Goal: Task Accomplishment & Management: Manage account settings

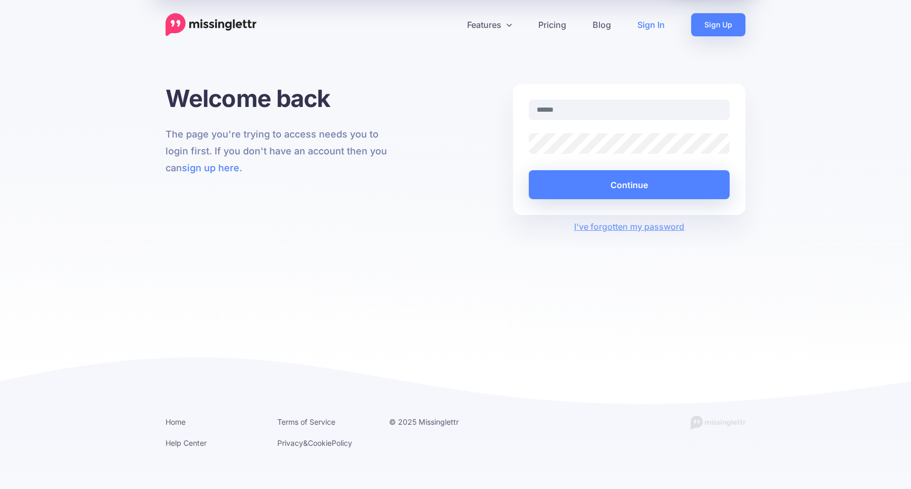
click at [668, 107] on input "text" at bounding box center [629, 110] width 201 height 21
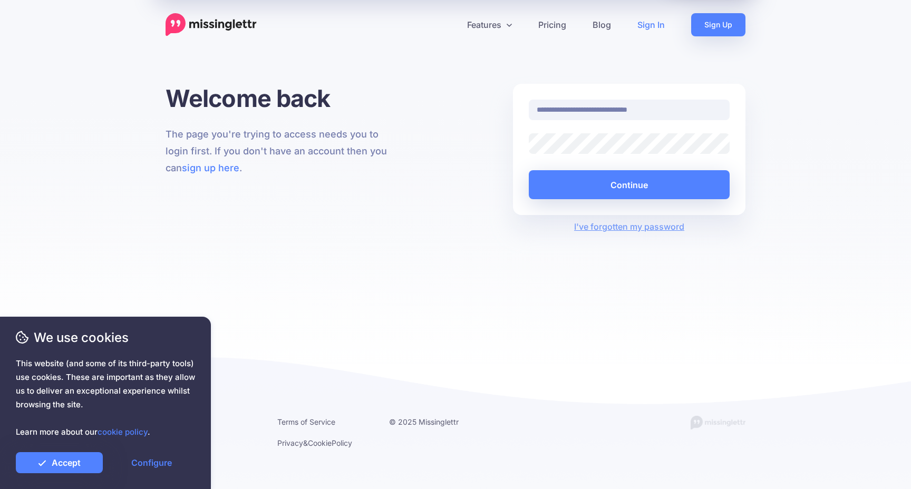
type input "**********"
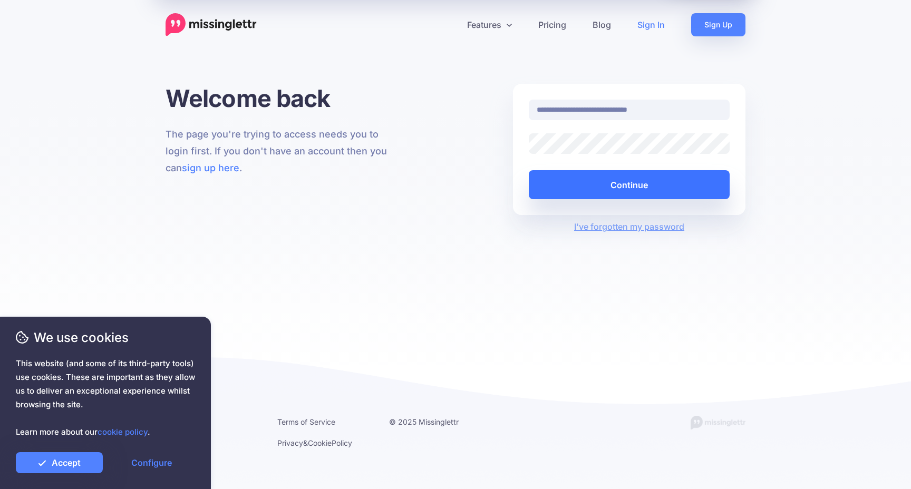
click at [604, 195] on button "Continue" at bounding box center [629, 184] width 201 height 29
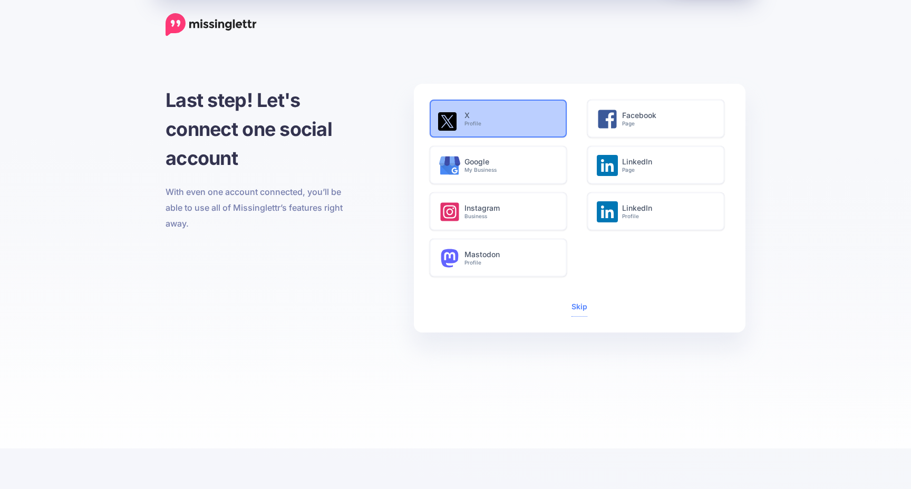
click at [500, 111] on div "X Profile" at bounding box center [514, 121] width 101 height 41
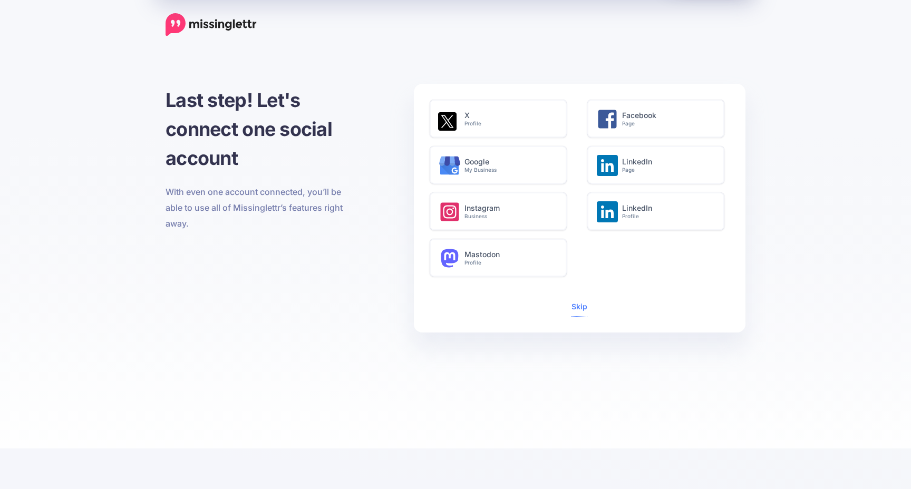
click at [573, 119] on div "X Profile" at bounding box center [501, 123] width 158 height 46
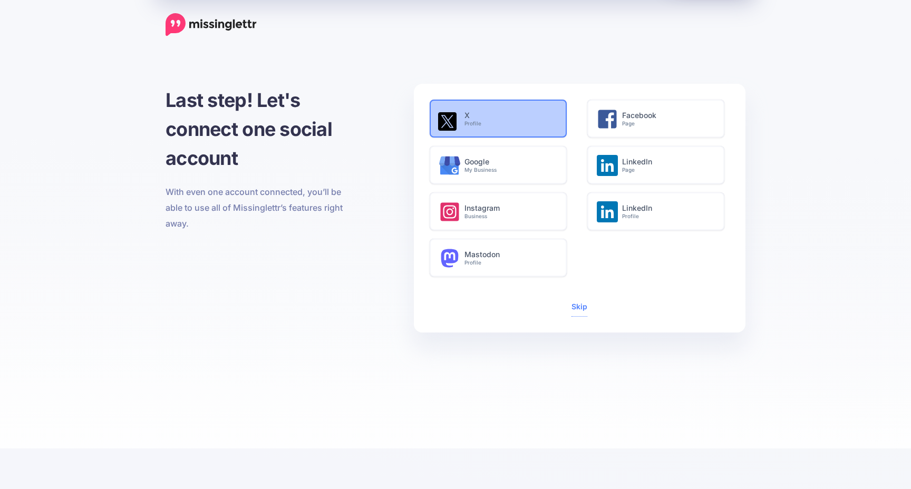
click at [534, 119] on h6 "X Profile" at bounding box center [509, 119] width 91 height 16
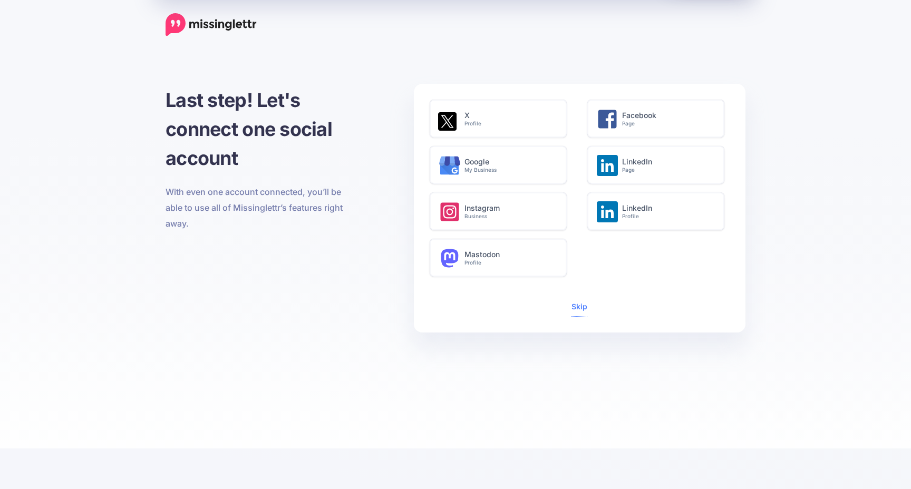
click at [593, 306] on div "Skip" at bounding box center [579, 307] width 300 height 18
click at [581, 311] on link "Skip" at bounding box center [579, 306] width 16 height 9
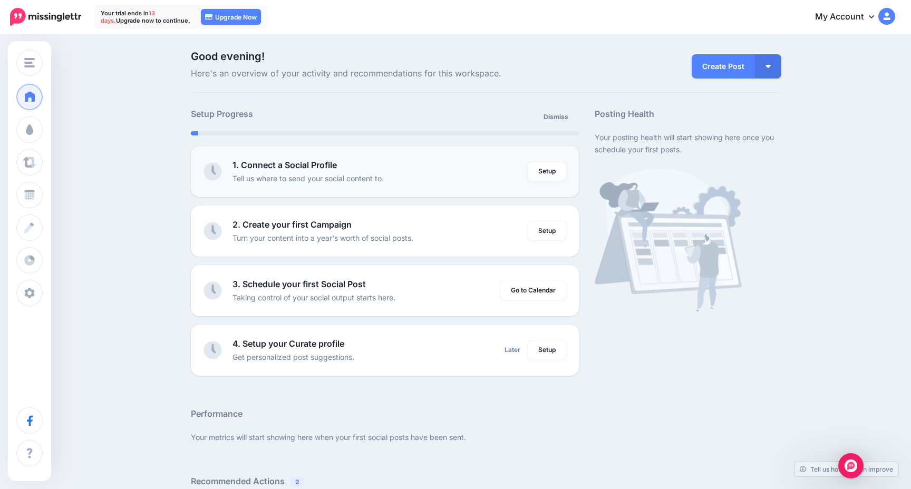
click at [317, 175] on p "Tell us where to send your social content to." at bounding box center [307, 178] width 151 height 12
click at [563, 182] on div "Setup" at bounding box center [546, 172] width 38 height 26
click at [558, 180] on link "Setup" at bounding box center [546, 171] width 38 height 19
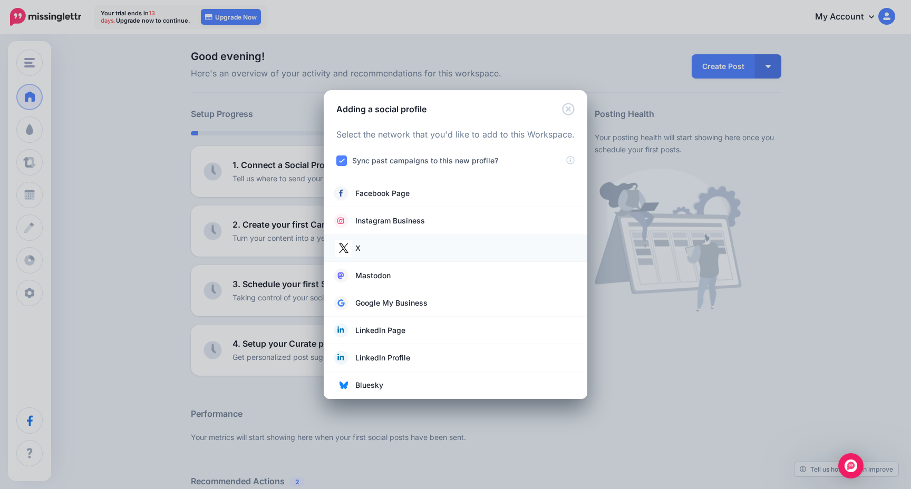
click at [353, 249] on link "X" at bounding box center [455, 248] width 242 height 15
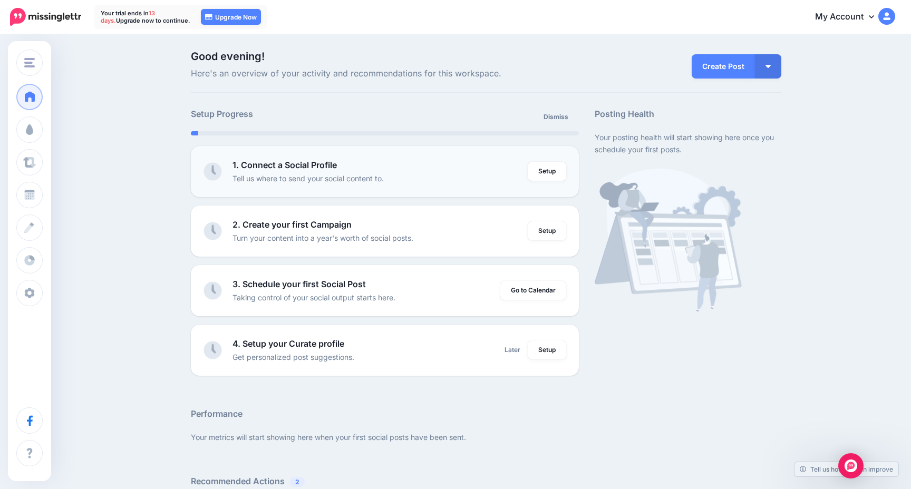
click at [436, 159] on div "1. Connect a Social Profile Tell us where to send your social content to." at bounding box center [380, 172] width 296 height 26
click at [290, 172] on p "Tell us where to send your social content to." at bounding box center [307, 178] width 151 height 12
click at [551, 167] on link "Setup" at bounding box center [546, 171] width 38 height 19
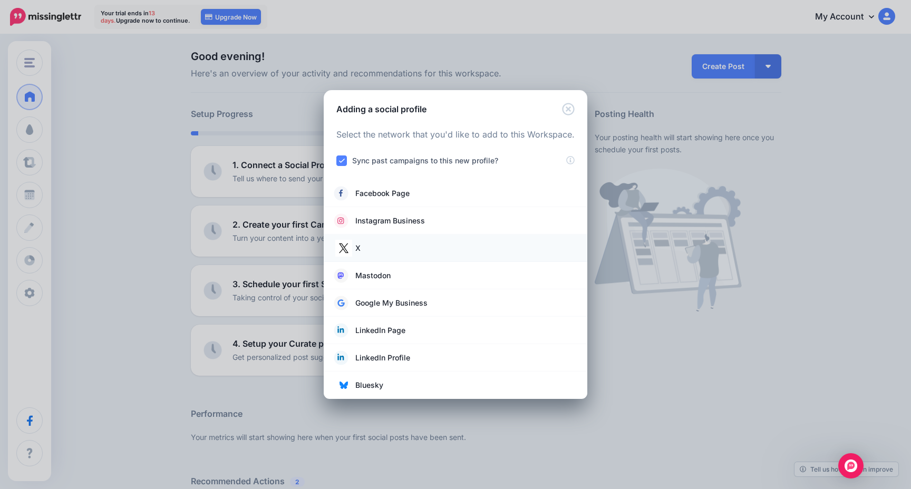
click at [425, 253] on link "X" at bounding box center [455, 248] width 242 height 15
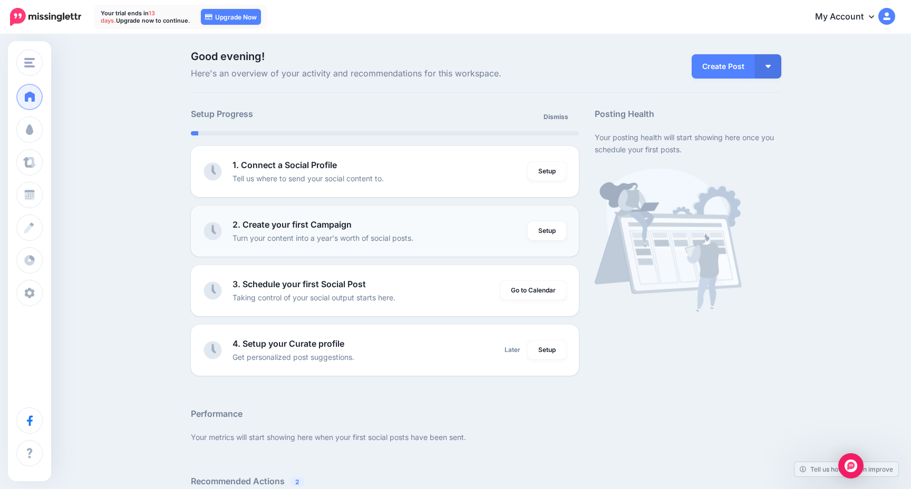
click at [472, 233] on div "2. Create your first Campaign Turn your content into a year's worth of social p…" at bounding box center [380, 231] width 296 height 26
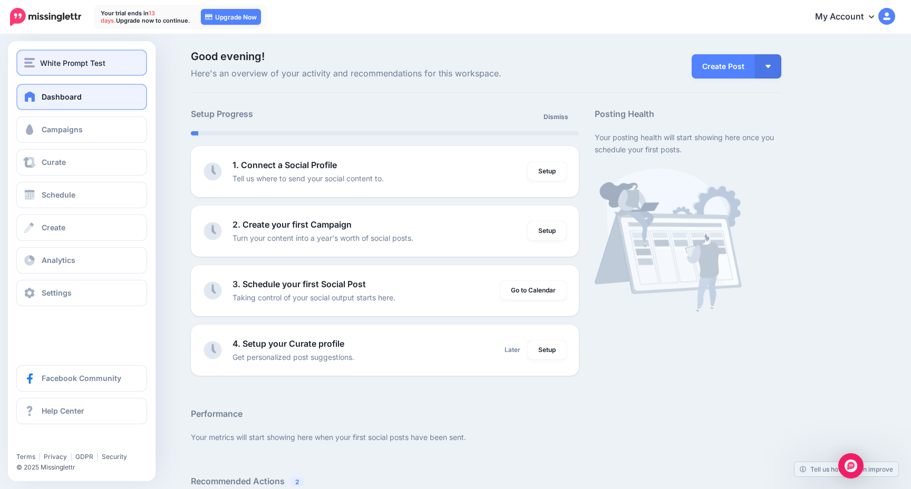
click at [40, 63] on div "White Prompt Test" at bounding box center [81, 63] width 115 height 12
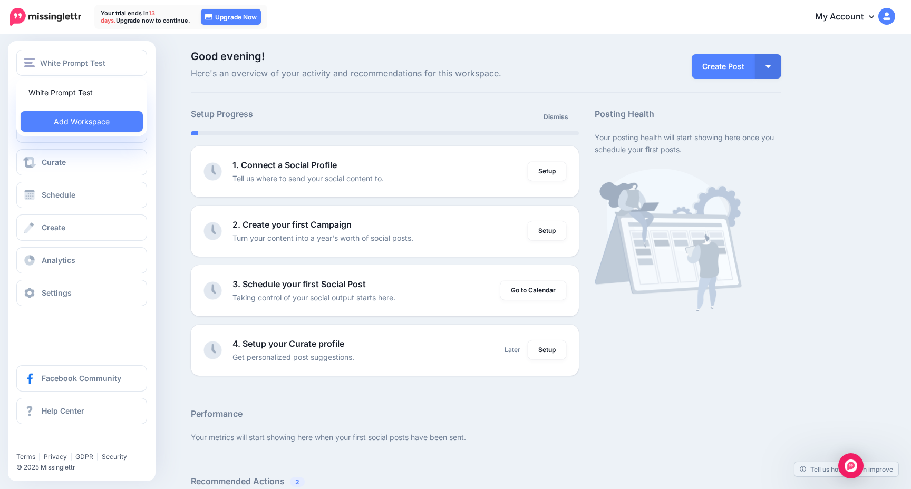
click at [86, 325] on div "White Prompt Test White Prompt Test Add Workspace Dashboard Campaigns Curate Sc…" at bounding box center [82, 261] width 148 height 440
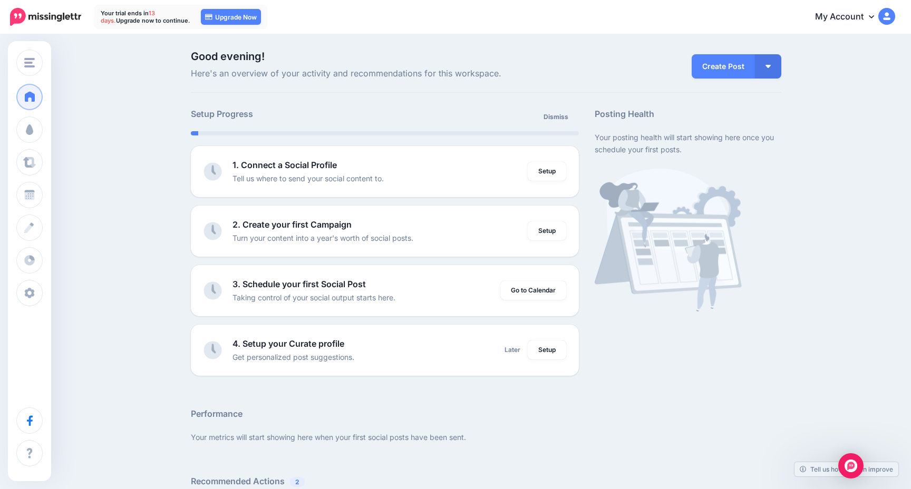
click at [845, 16] on link "My Account" at bounding box center [849, 17] width 91 height 26
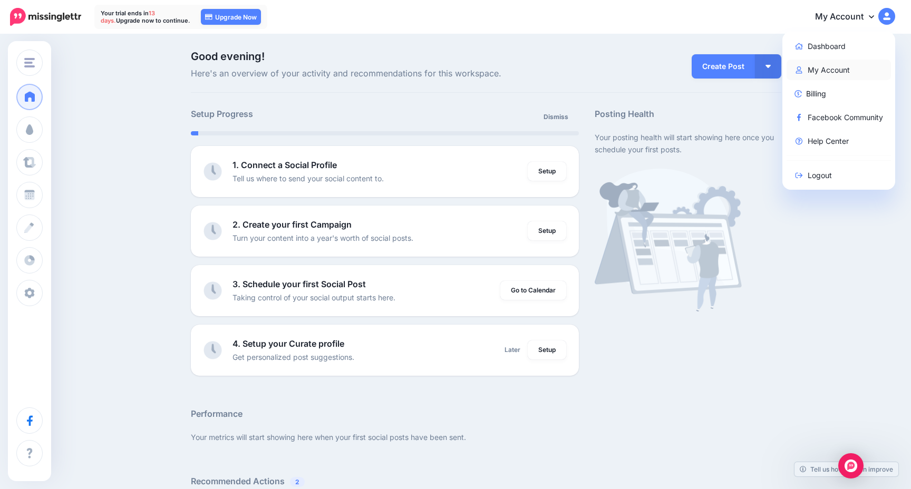
click at [857, 71] on link "My Account" at bounding box center [838, 70] width 105 height 21
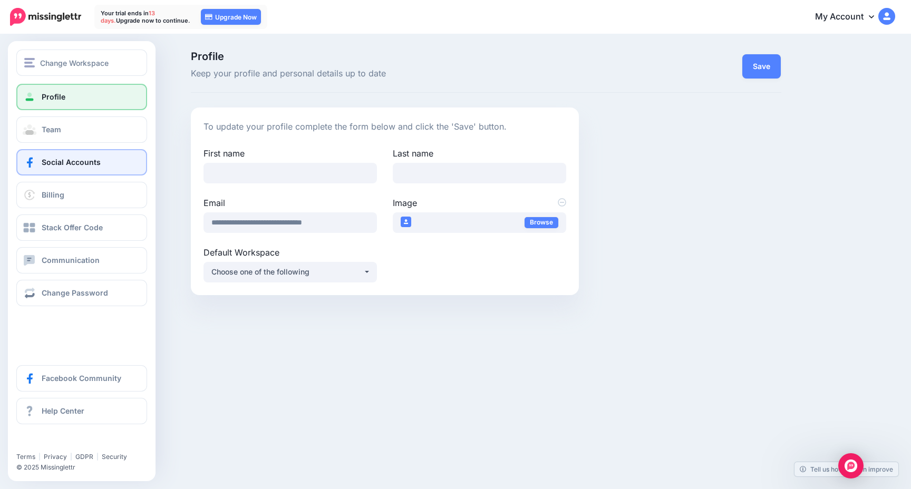
click at [51, 154] on link "Social Accounts" at bounding box center [81, 162] width 131 height 26
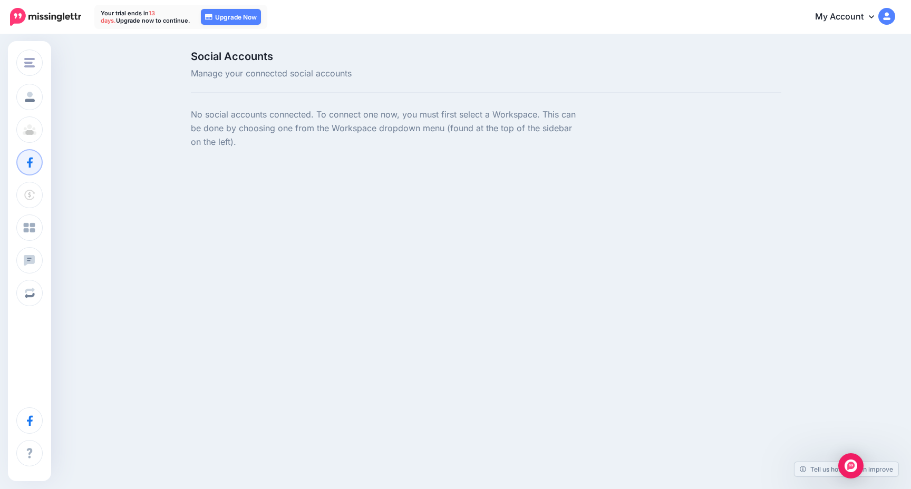
click at [223, 105] on div "Social Accounts Manage your connected social accounts No social accounts connec…" at bounding box center [486, 106] width 606 height 111
click at [45, 13] on img at bounding box center [45, 17] width 71 height 18
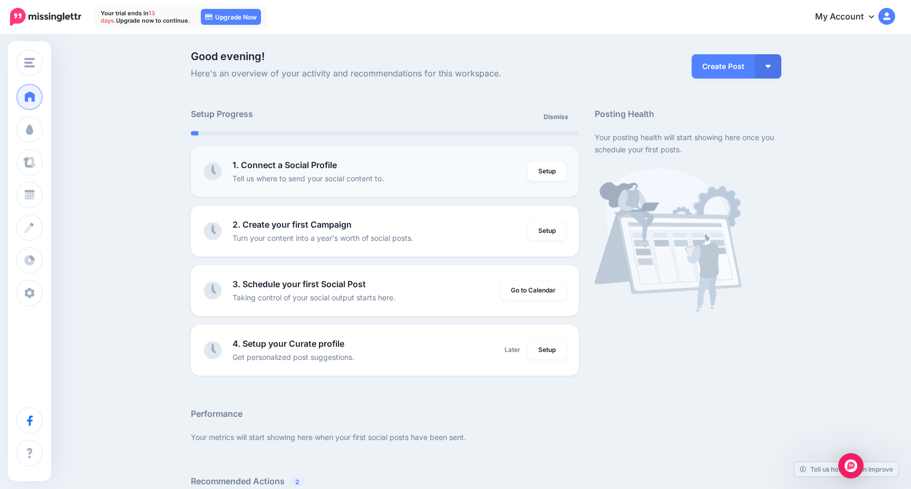
click at [267, 164] on b "1. Connect a Social Profile" at bounding box center [284, 165] width 104 height 11
click at [561, 177] on link "Setup" at bounding box center [546, 171] width 38 height 19
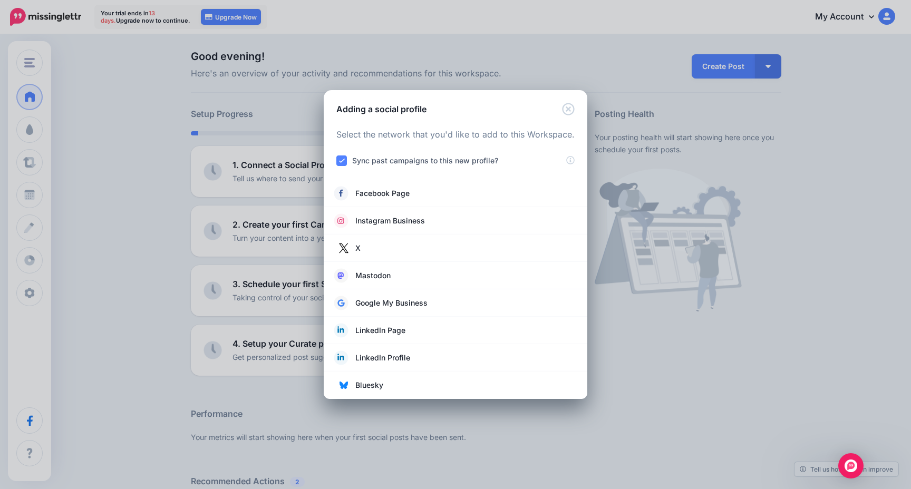
click at [476, 161] on label "Sync past campaigns to this new profile?" at bounding box center [425, 160] width 146 height 12
click at [340, 157] on ins at bounding box center [341, 160] width 11 height 11
click at [341, 162] on ins at bounding box center [341, 160] width 11 height 11
click at [354, 155] on label "Sync past campaigns to this new profile?" at bounding box center [425, 160] width 146 height 12
click at [344, 158] on ins at bounding box center [341, 160] width 11 height 11
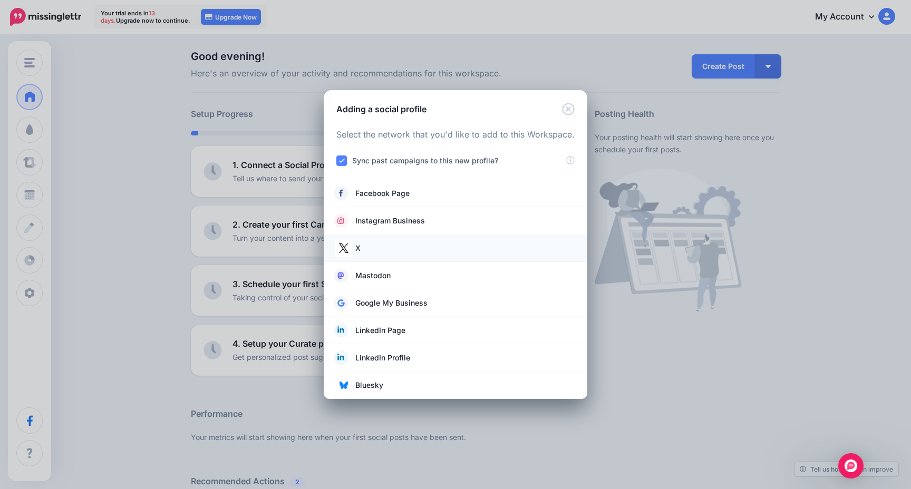
click at [368, 247] on link "X" at bounding box center [455, 248] width 242 height 15
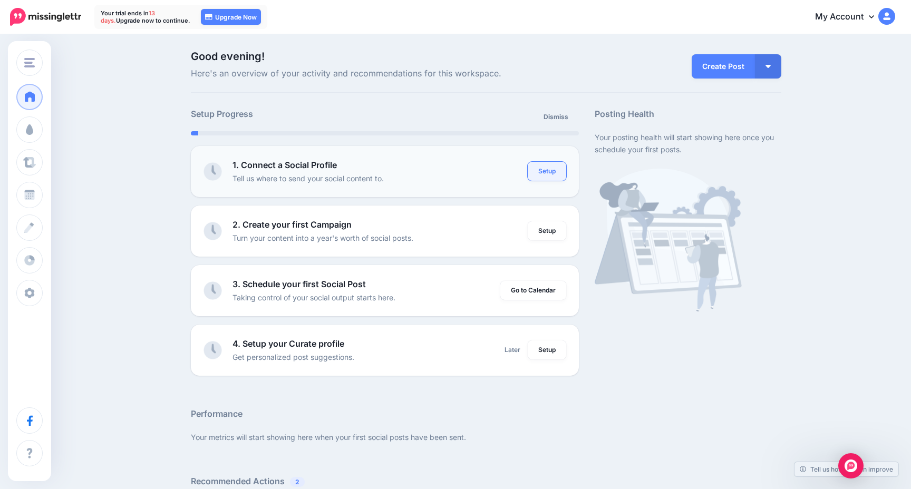
click at [559, 174] on link "Setup" at bounding box center [546, 171] width 38 height 19
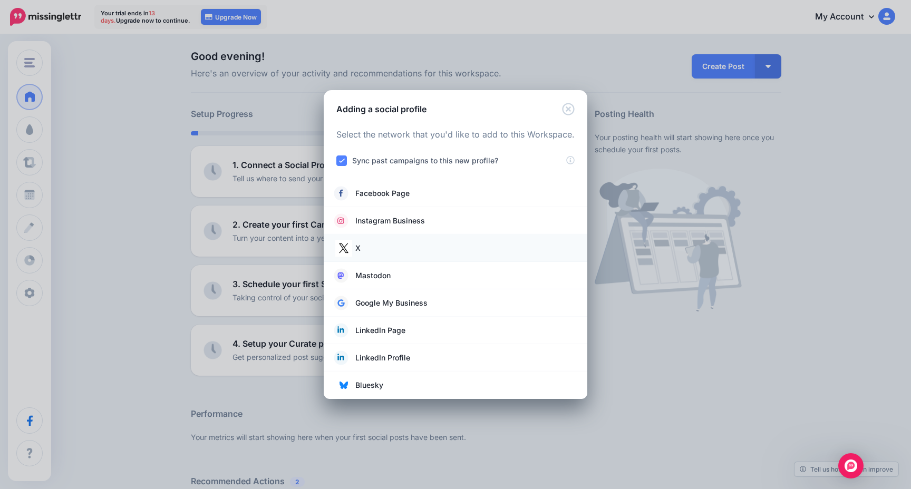
click at [392, 256] on li "X" at bounding box center [455, 247] width 263 height 27
click at [347, 251] on img at bounding box center [343, 248] width 17 height 17
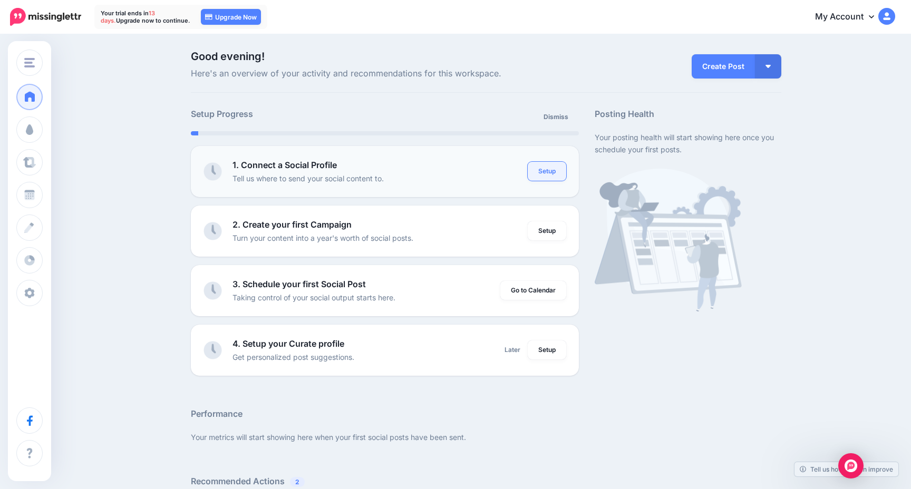
click at [546, 168] on link "Setup" at bounding box center [546, 171] width 38 height 19
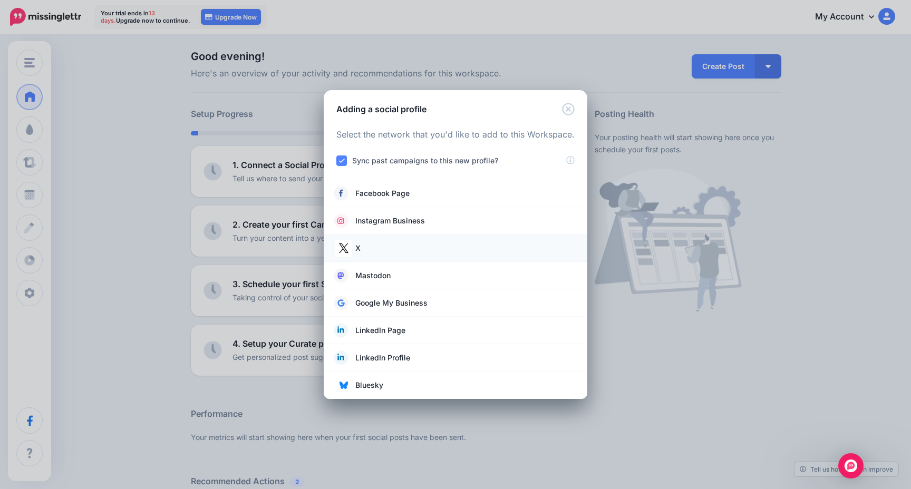
click at [414, 254] on link "X" at bounding box center [455, 248] width 242 height 15
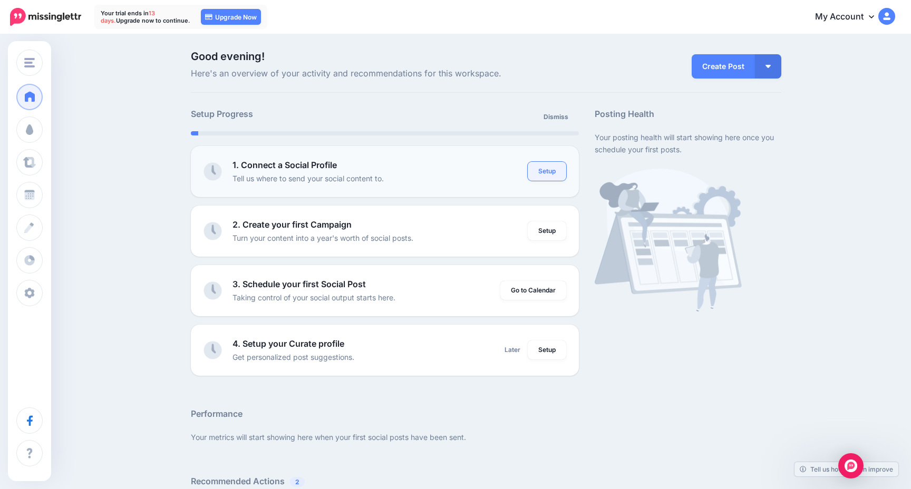
click at [559, 169] on link "Setup" at bounding box center [546, 171] width 38 height 19
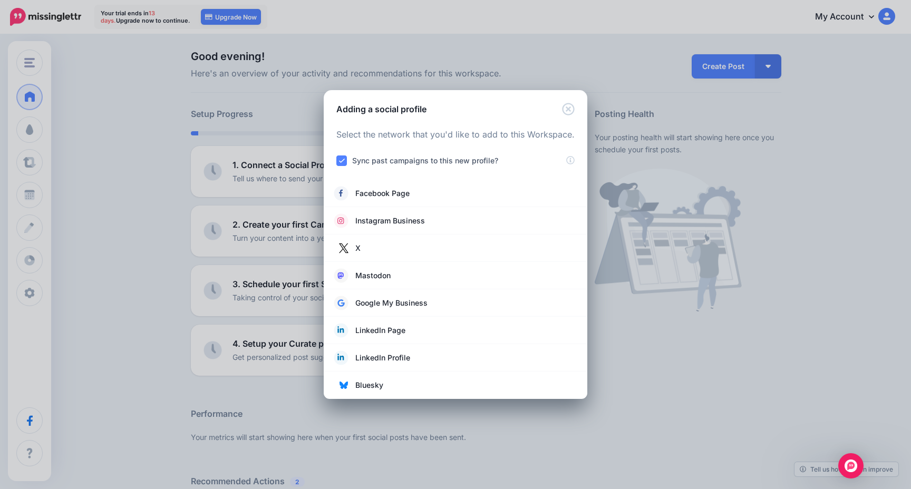
click at [345, 162] on ins at bounding box center [341, 160] width 11 height 11
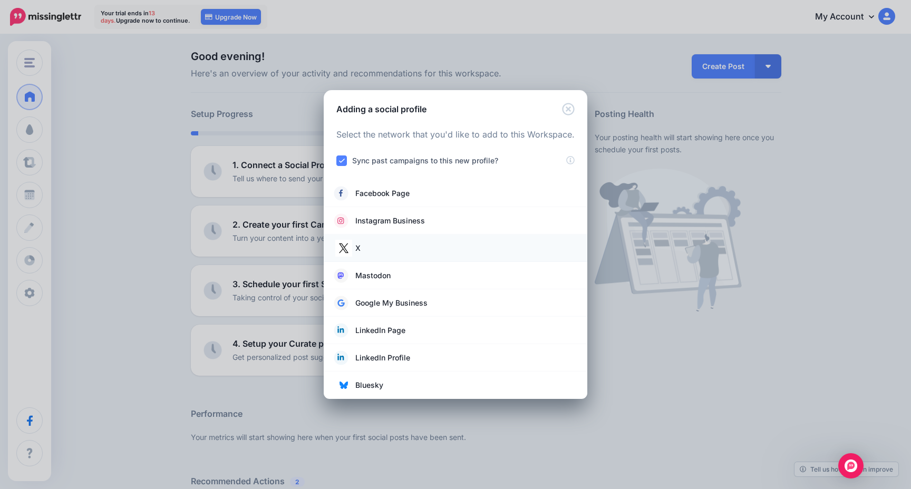
click at [346, 251] on img at bounding box center [343, 248] width 17 height 17
